Goal: Task Accomplishment & Management: Manage account settings

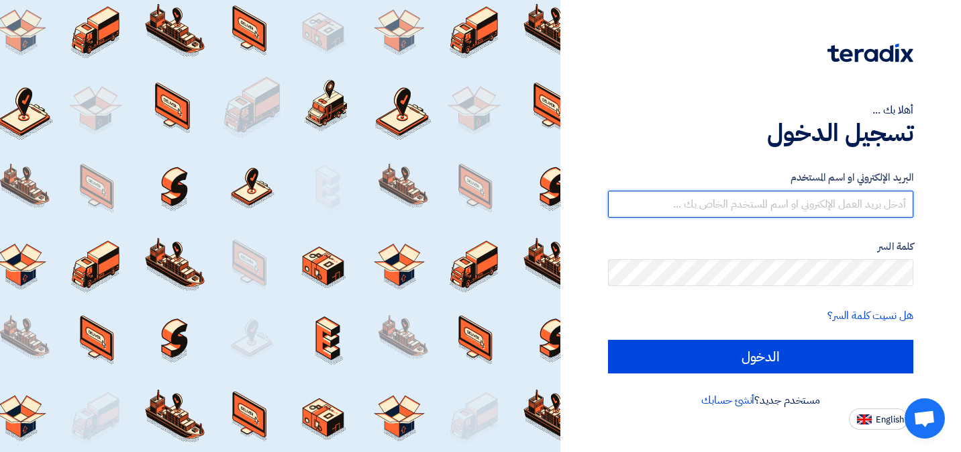
click at [780, 201] on input "text" at bounding box center [760, 204] width 305 height 27
type input "[EMAIL_ADDRESS][DOMAIN_NAME]"
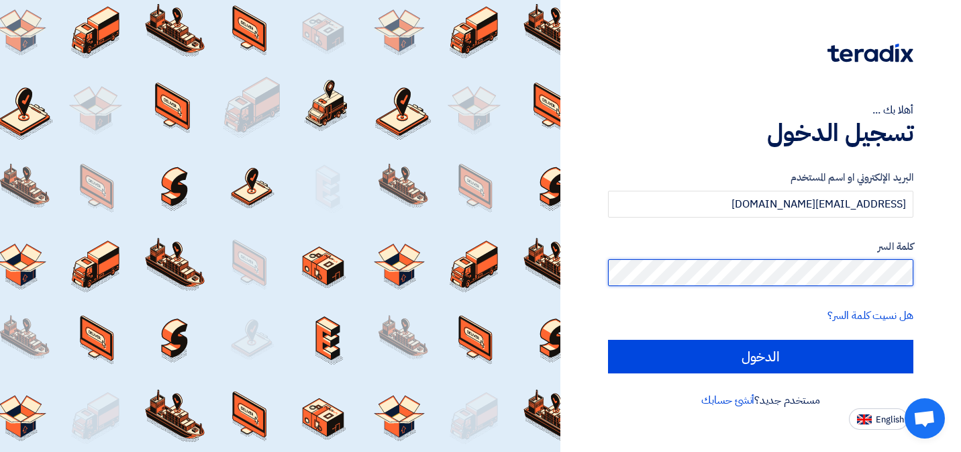
click at [608, 340] on input "الدخول" at bounding box center [760, 357] width 305 height 34
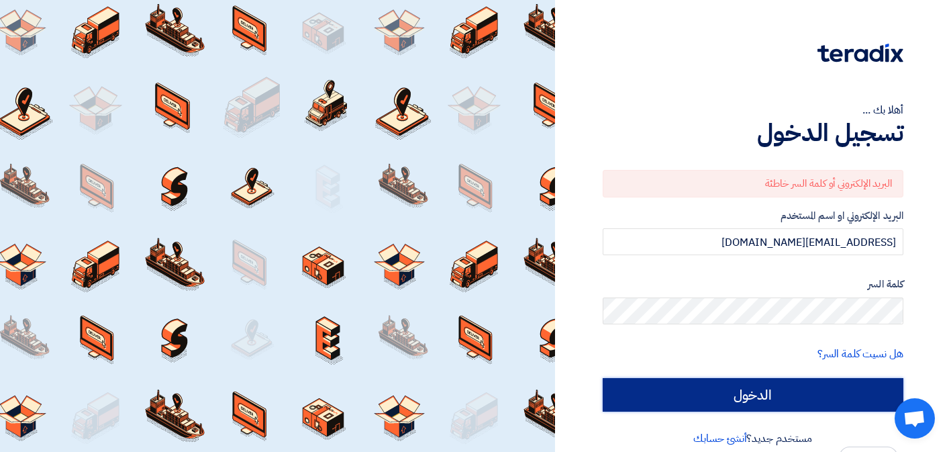
click at [772, 395] on input "الدخول" at bounding box center [753, 395] width 301 height 34
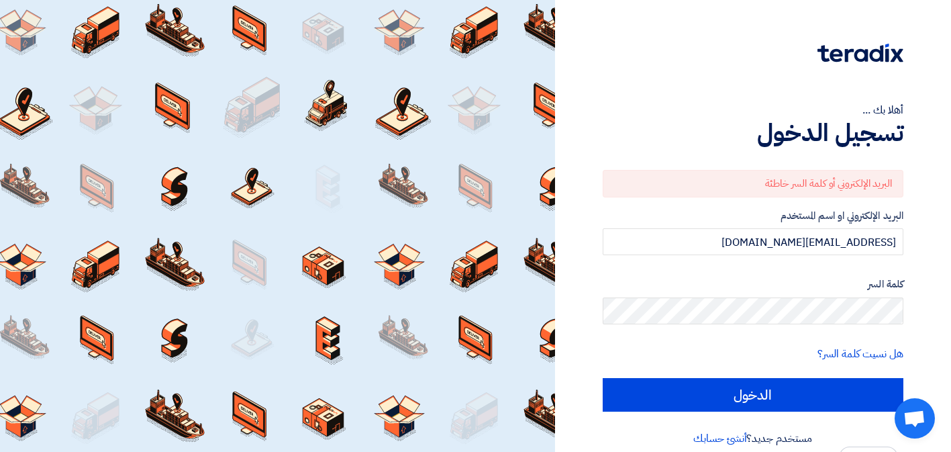
click at [789, 370] on form "البريد الإلكتروني أو كلمة السر خاطئة البريد الإلكتروني او اسم المستخدم [EMAIL_A…" at bounding box center [753, 291] width 301 height 242
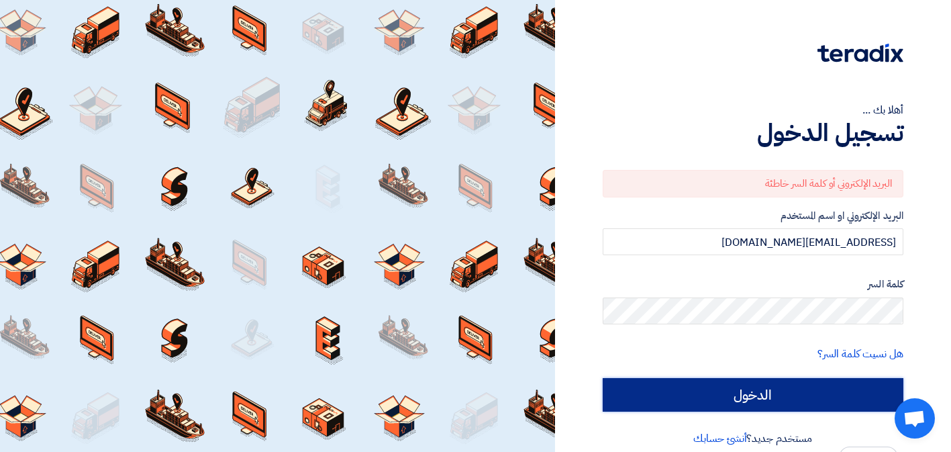
click at [769, 385] on input "الدخول" at bounding box center [753, 395] width 301 height 34
